Goal: Task Accomplishment & Management: Manage account settings

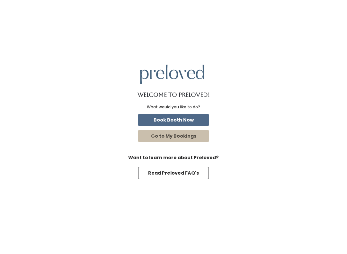
click at [194, 136] on button "Go to My Bookings" at bounding box center [173, 136] width 71 height 12
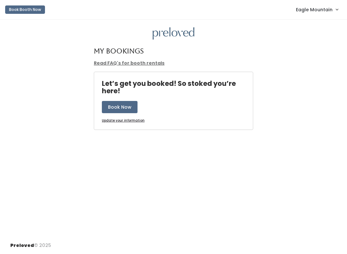
click at [314, 6] on span "Eagle Mountain" at bounding box center [314, 9] width 37 height 7
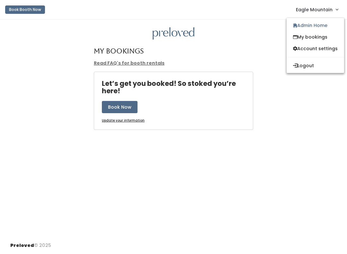
click at [315, 25] on link "Admin Home" at bounding box center [316, 26] width 58 height 12
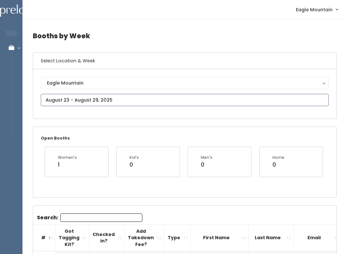
click at [160, 99] on input "text" at bounding box center [185, 100] width 288 height 12
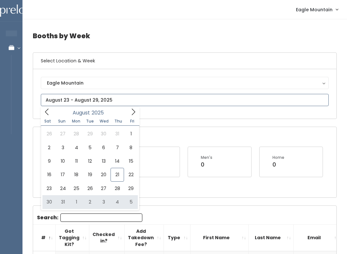
type input "August 30 to September 5"
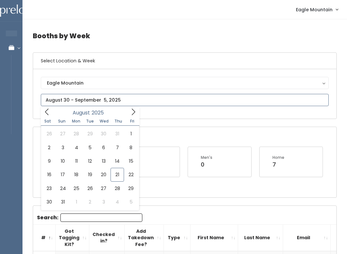
type input "August 23 to August 29"
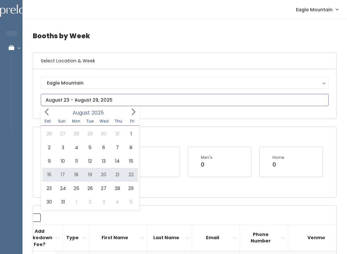
type input "August 16 to August 22"
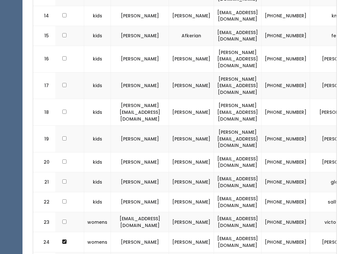
scroll to position [0, 80]
